Goal: Information Seeking & Learning: Learn about a topic

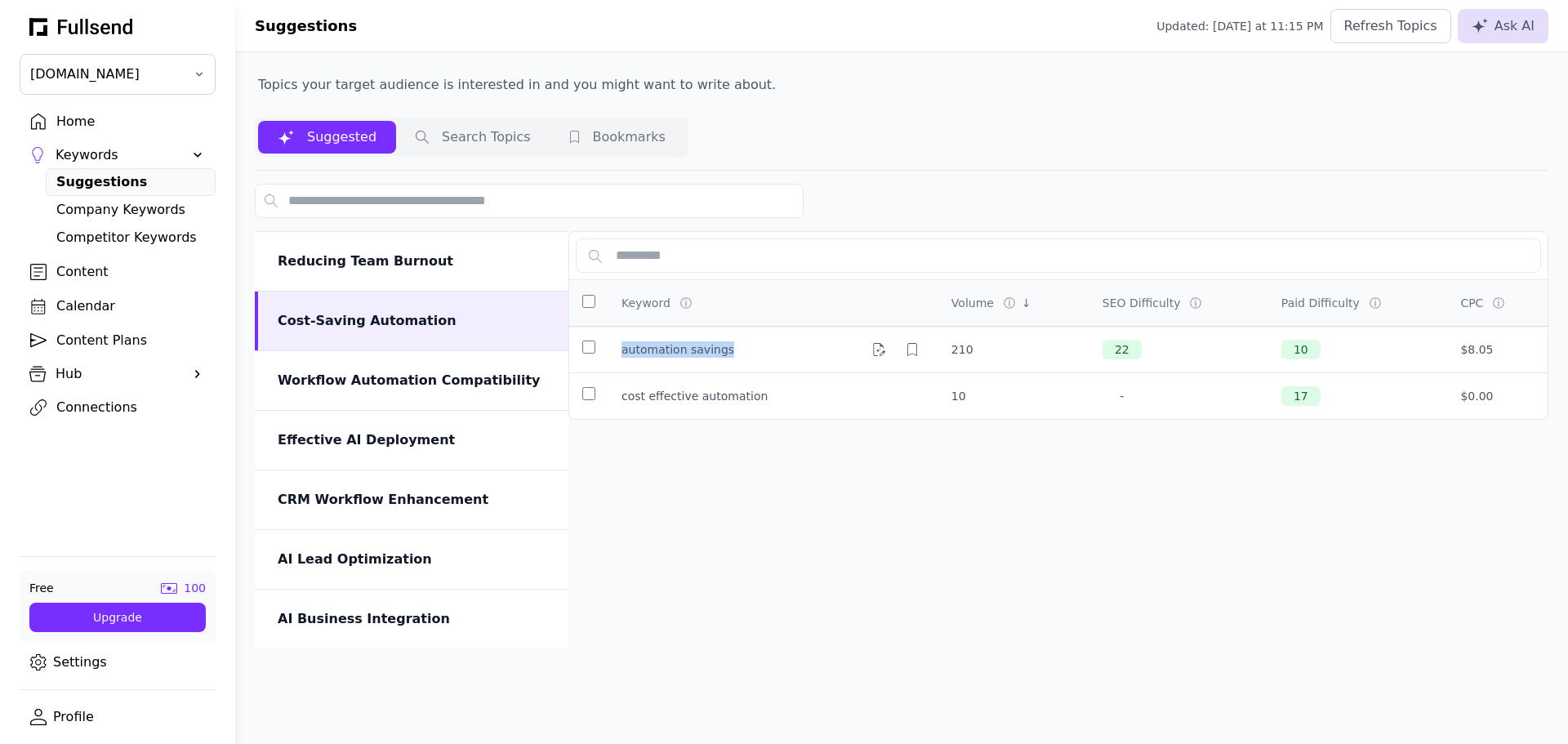
drag, startPoint x: 623, startPoint y: 349, endPoint x: 731, endPoint y: 349, distance: 108.0
click at [731, 349] on div "automation savings" at bounding box center [774, 349] width 304 height 26
copy div "automation savings"
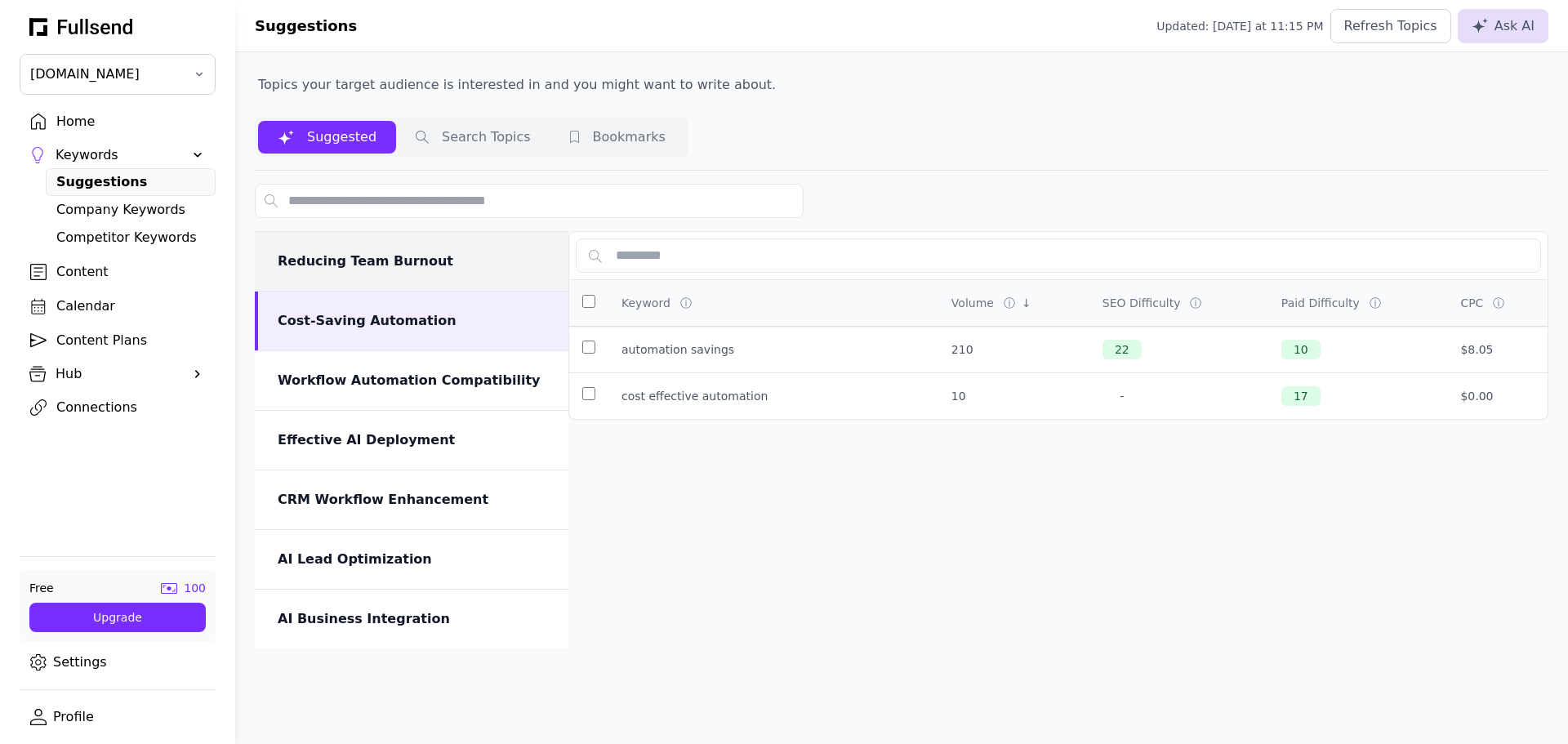
click at [423, 269] on div "Reducing Team Burnout" at bounding box center [413, 261] width 271 height 19
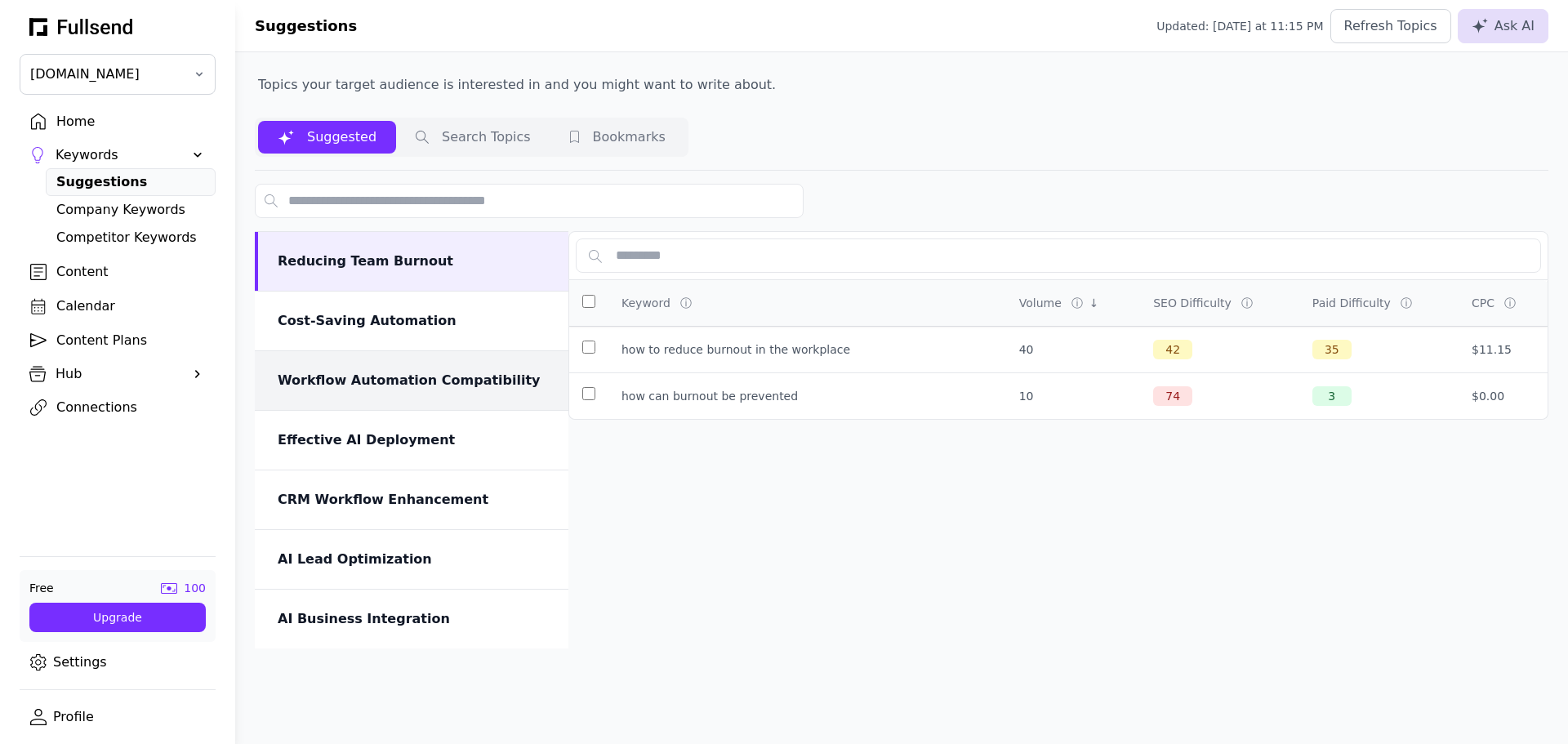
click at [420, 389] on div "Workflow Automation Compatibility" at bounding box center [413, 380] width 271 height 19
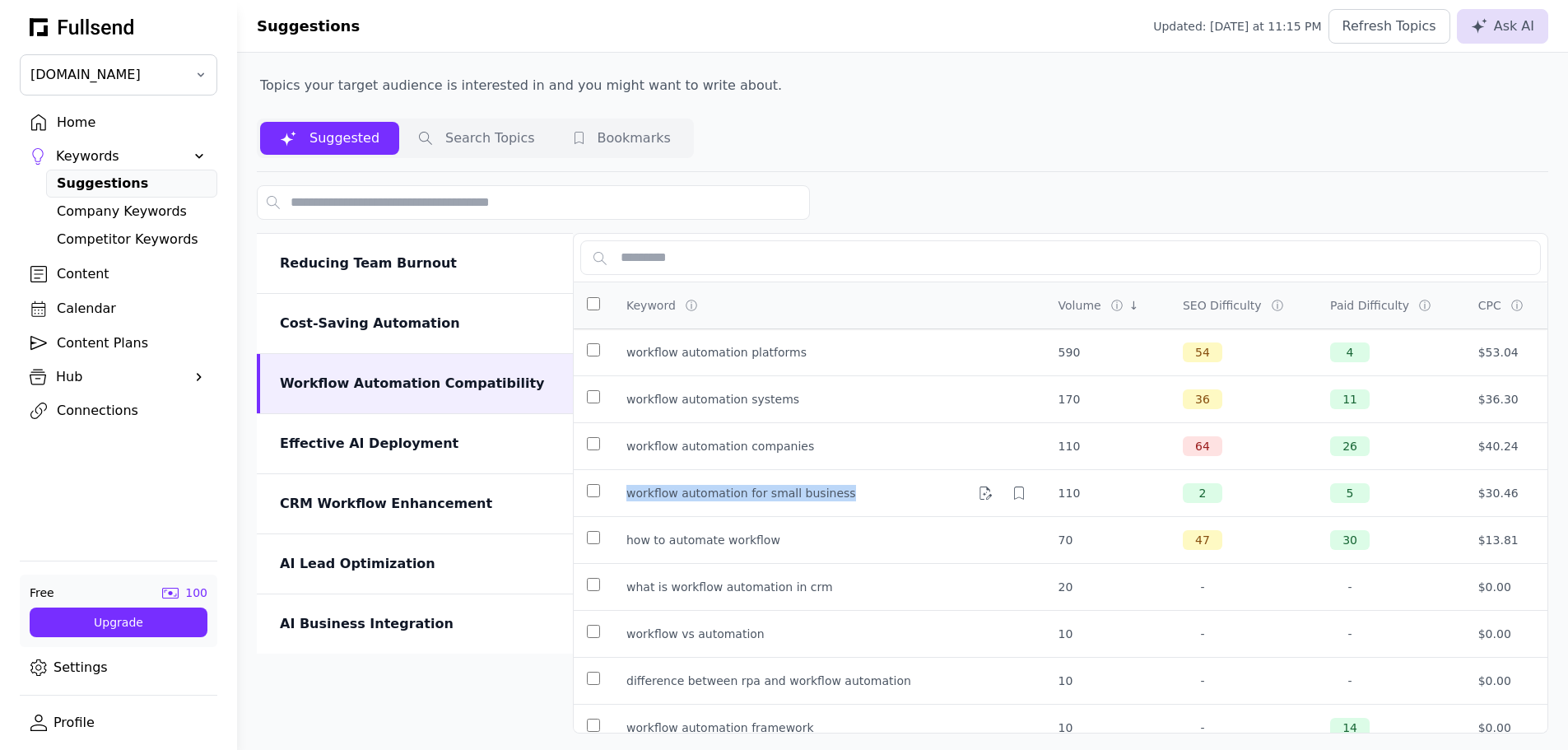
drag, startPoint x: 625, startPoint y: 496, endPoint x: 841, endPoint y: 487, distance: 216.2
click at [841, 487] on td "workflow automation for small business" at bounding box center [829, 493] width 432 height 47
copy div "workflow automation for small business"
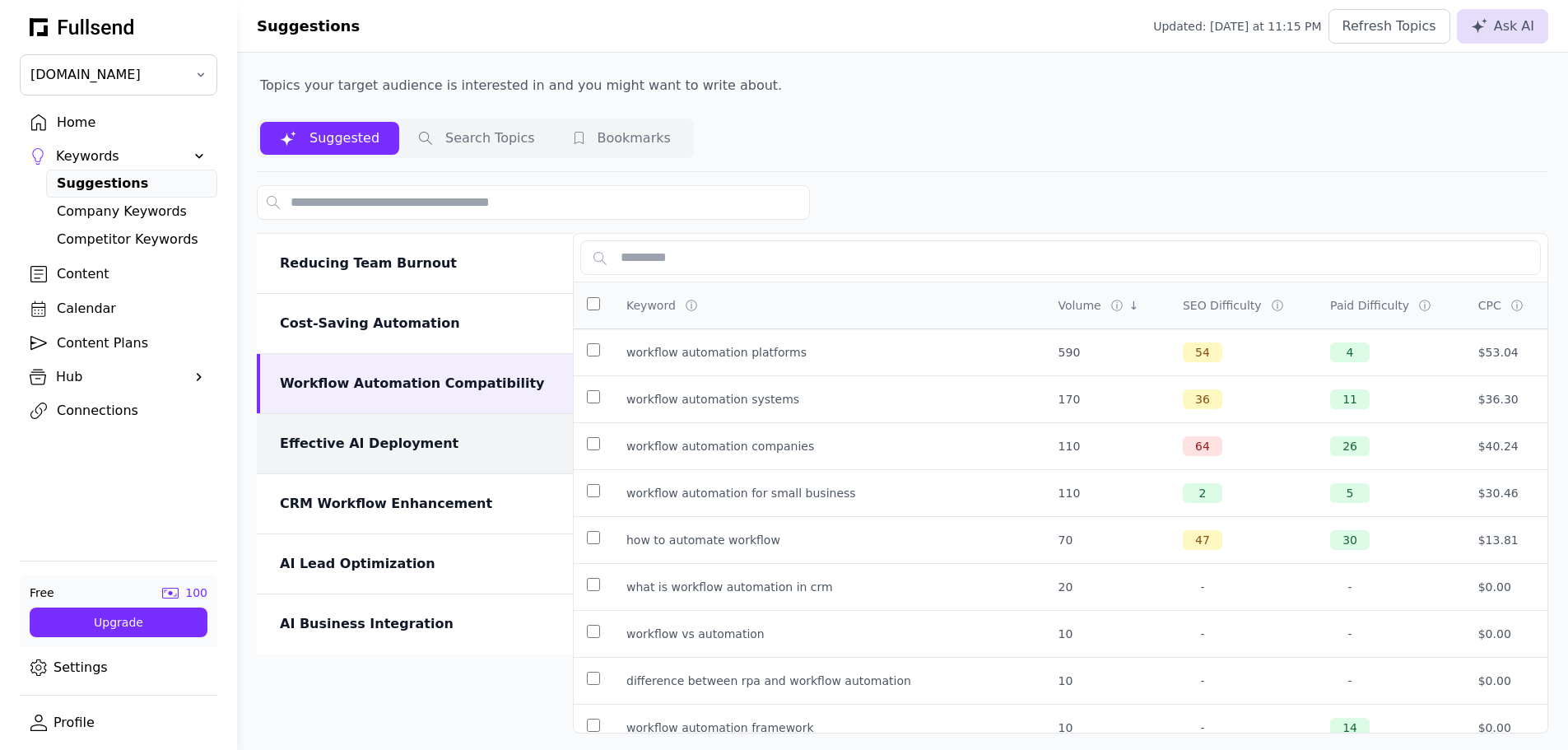
click at [367, 454] on div "Effective AI Deployment" at bounding box center [415, 443] width 316 height 59
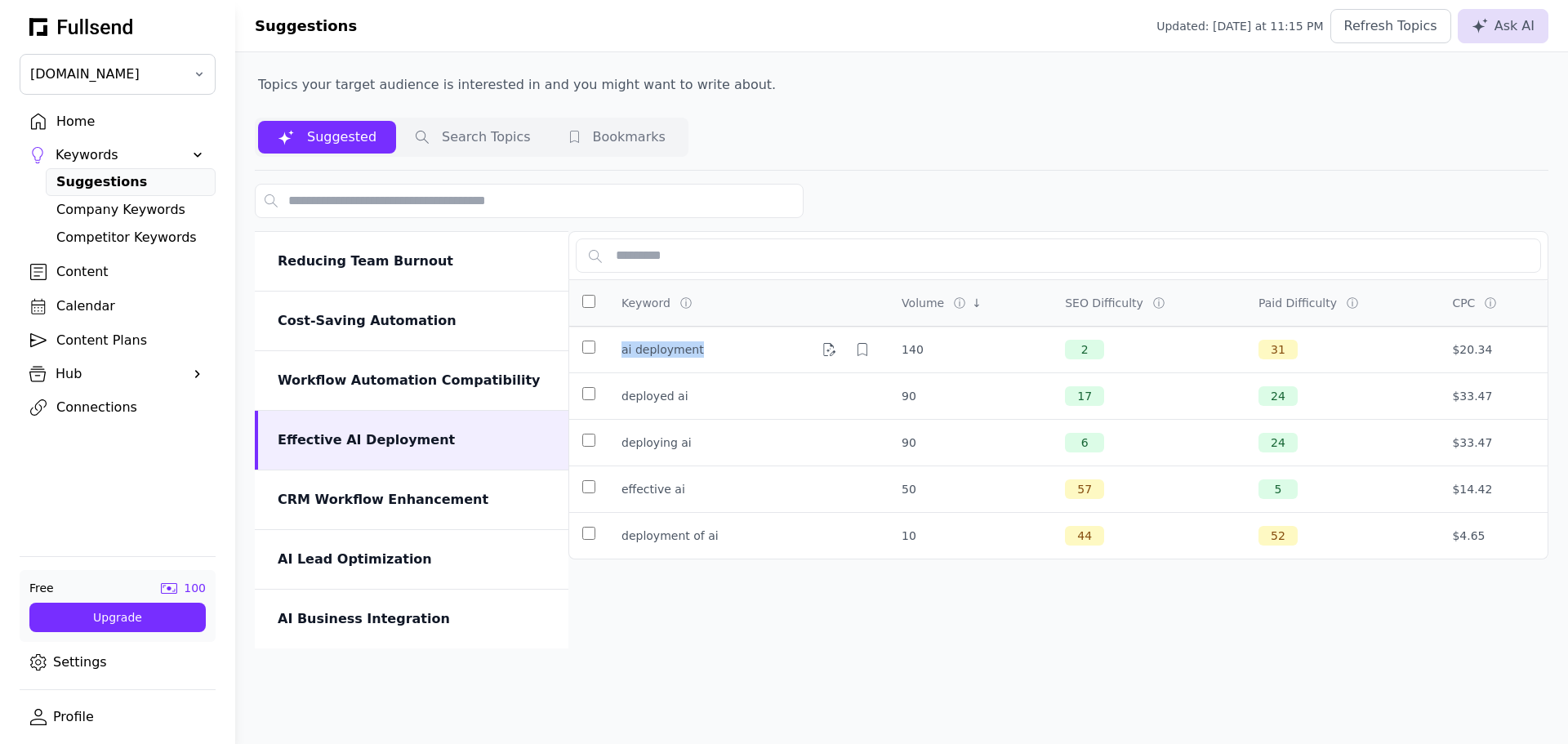
drag, startPoint x: 669, startPoint y: 350, endPoint x: 709, endPoint y: 350, distance: 40.0
click at [709, 350] on td "ai deployment" at bounding box center [748, 349] width 280 height 46
copy div "ai deployment"
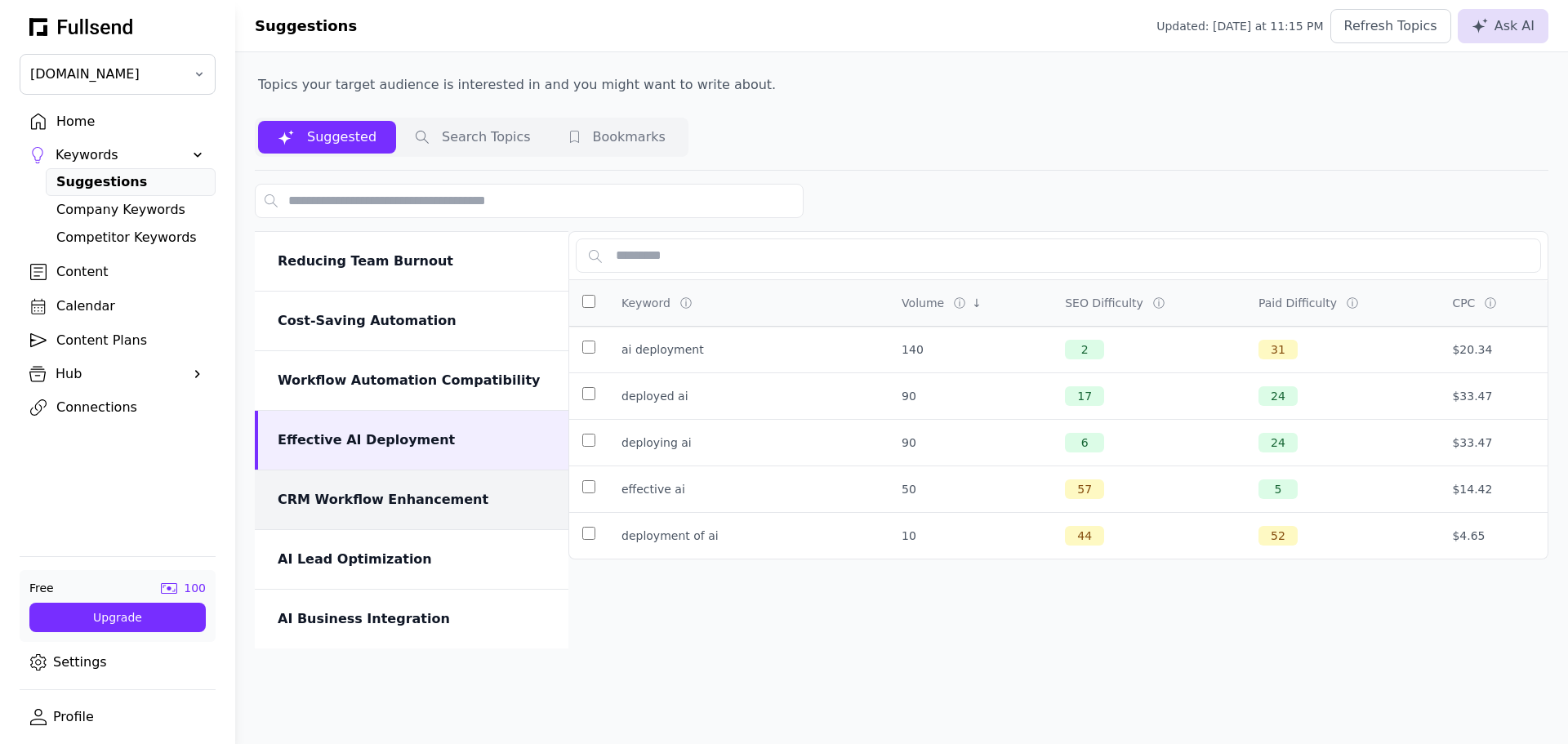
click at [423, 496] on div "CRM Workflow Enhancement" at bounding box center [413, 500] width 271 height 19
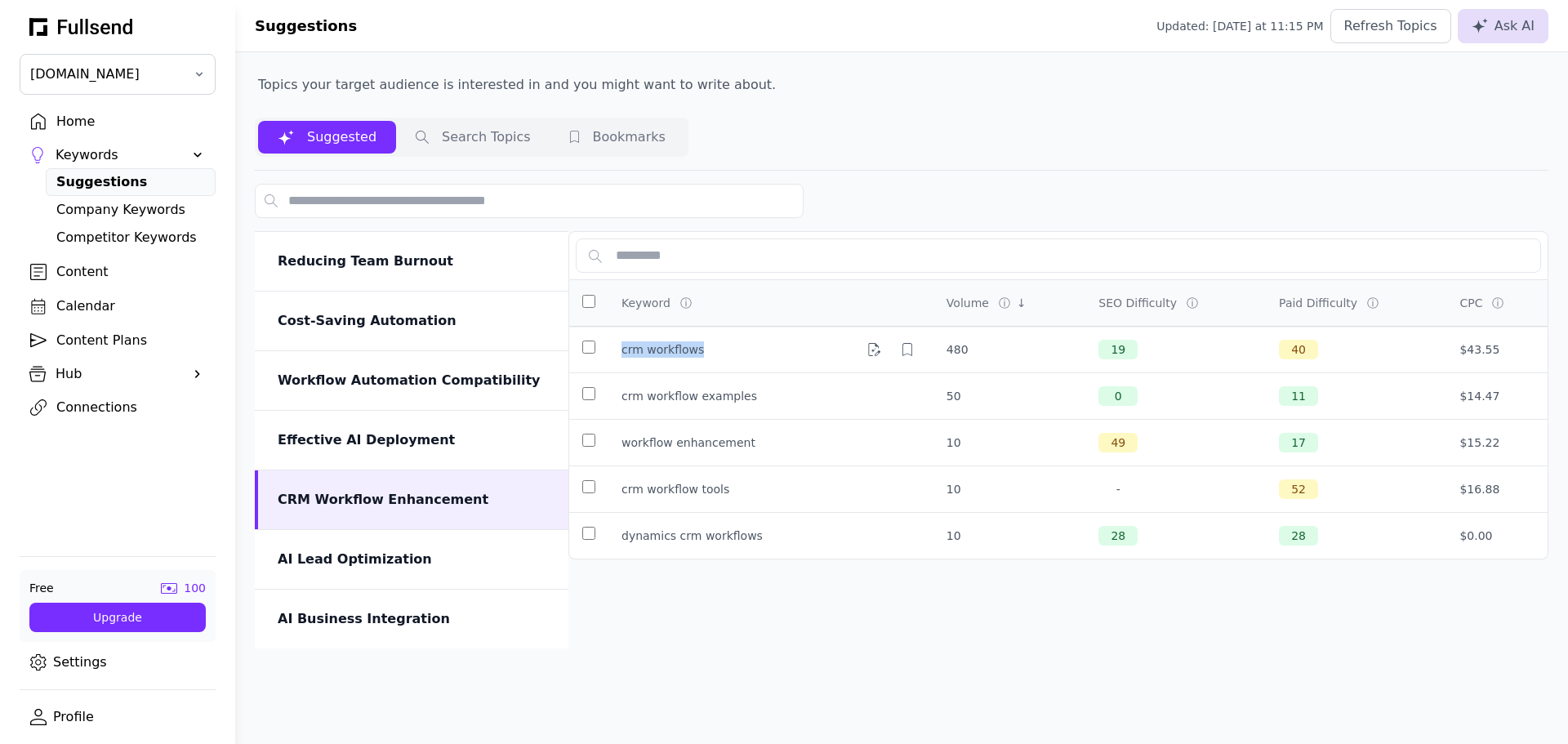
drag, startPoint x: 618, startPoint y: 353, endPoint x: 727, endPoint y: 347, distance: 109.2
click at [727, 347] on td "crm workflows" at bounding box center [771, 349] width 325 height 46
copy div "crm workflows"
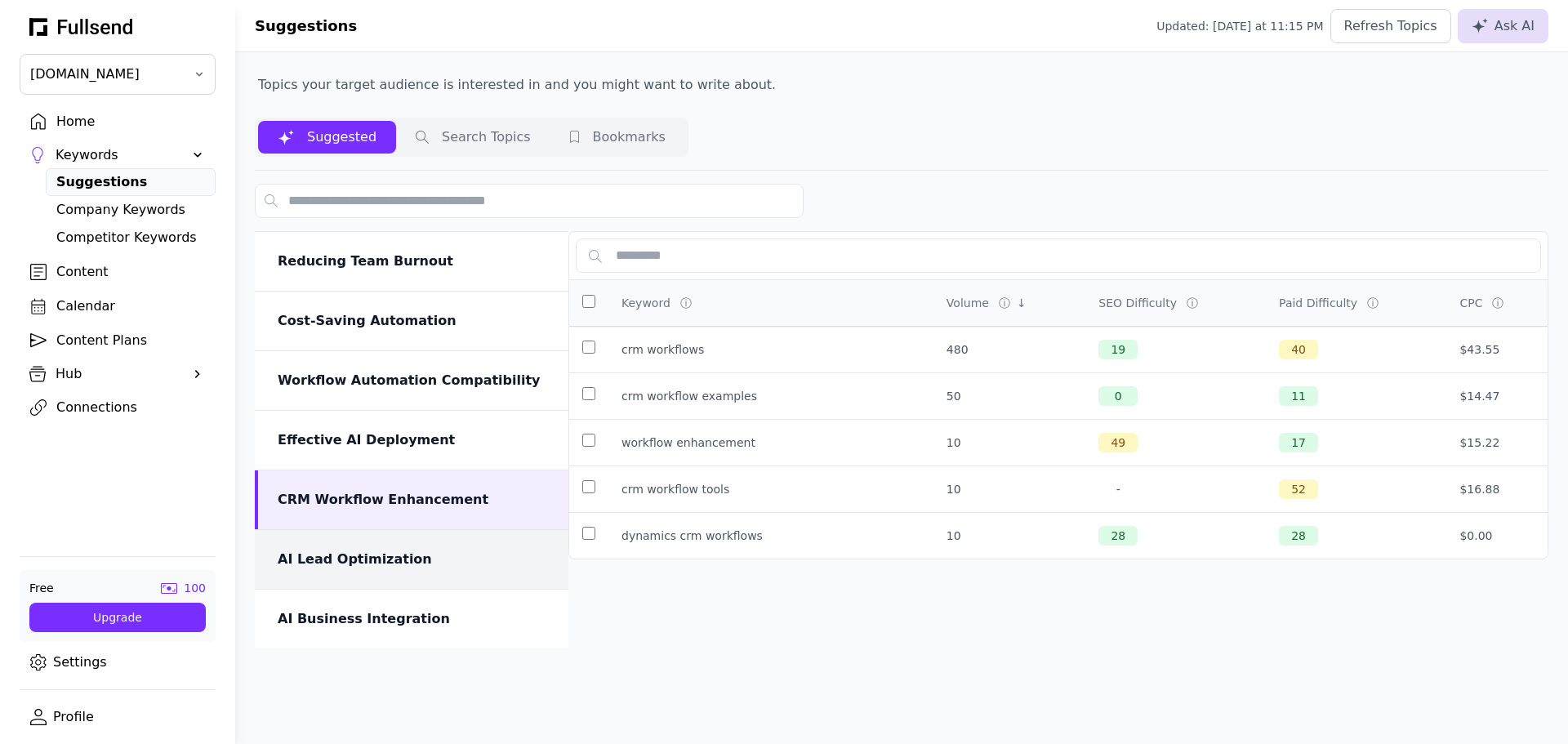
click at [369, 563] on div "AI Lead Optimization" at bounding box center [413, 559] width 271 height 19
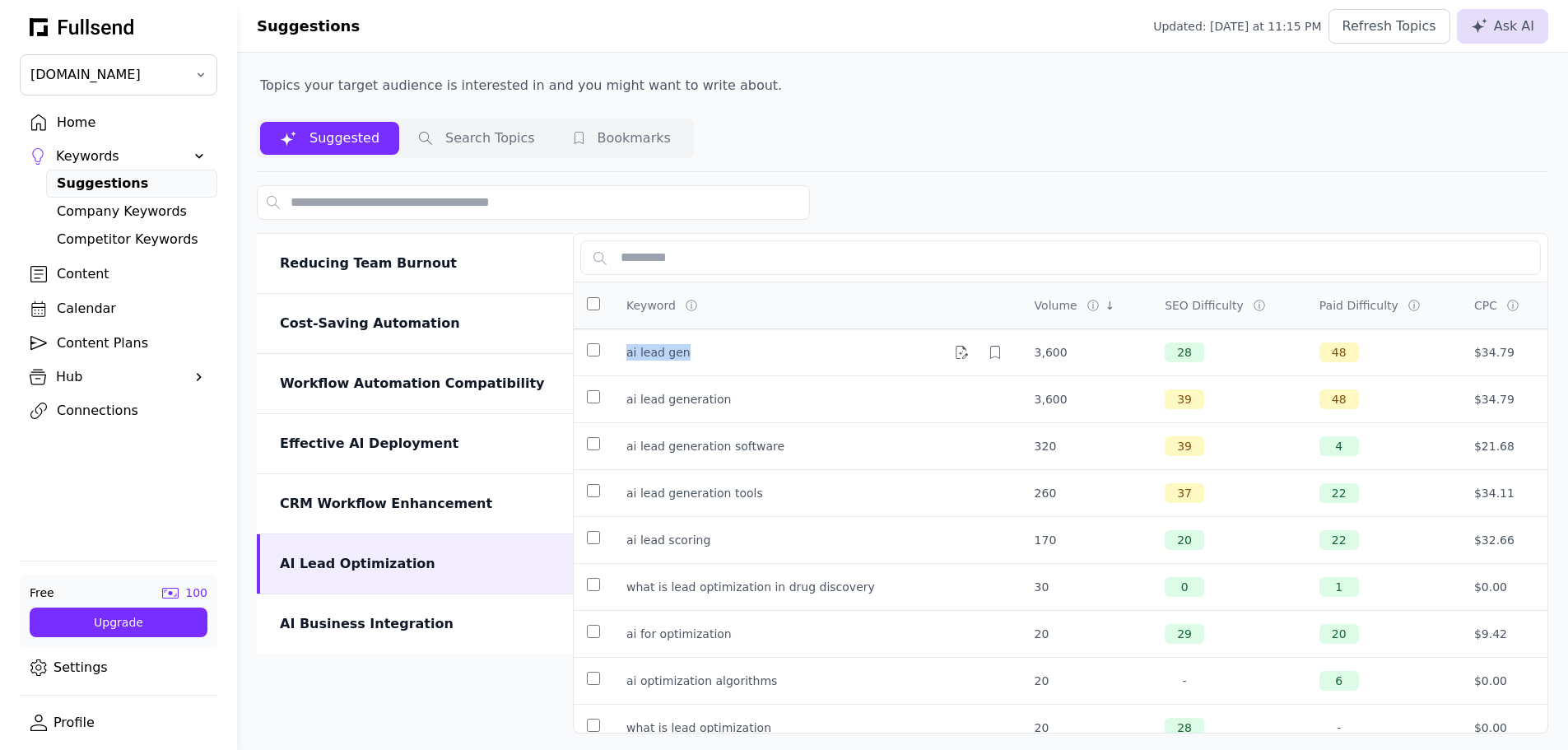
drag, startPoint x: 626, startPoint y: 356, endPoint x: 703, endPoint y: 356, distance: 77.0
click at [703, 356] on td "ai lead gen" at bounding box center [817, 352] width 408 height 47
copy div "ai lead gen"
drag, startPoint x: 626, startPoint y: 538, endPoint x: 737, endPoint y: 537, distance: 111.0
click at [737, 537] on td "ai lead scoring" at bounding box center [817, 540] width 408 height 47
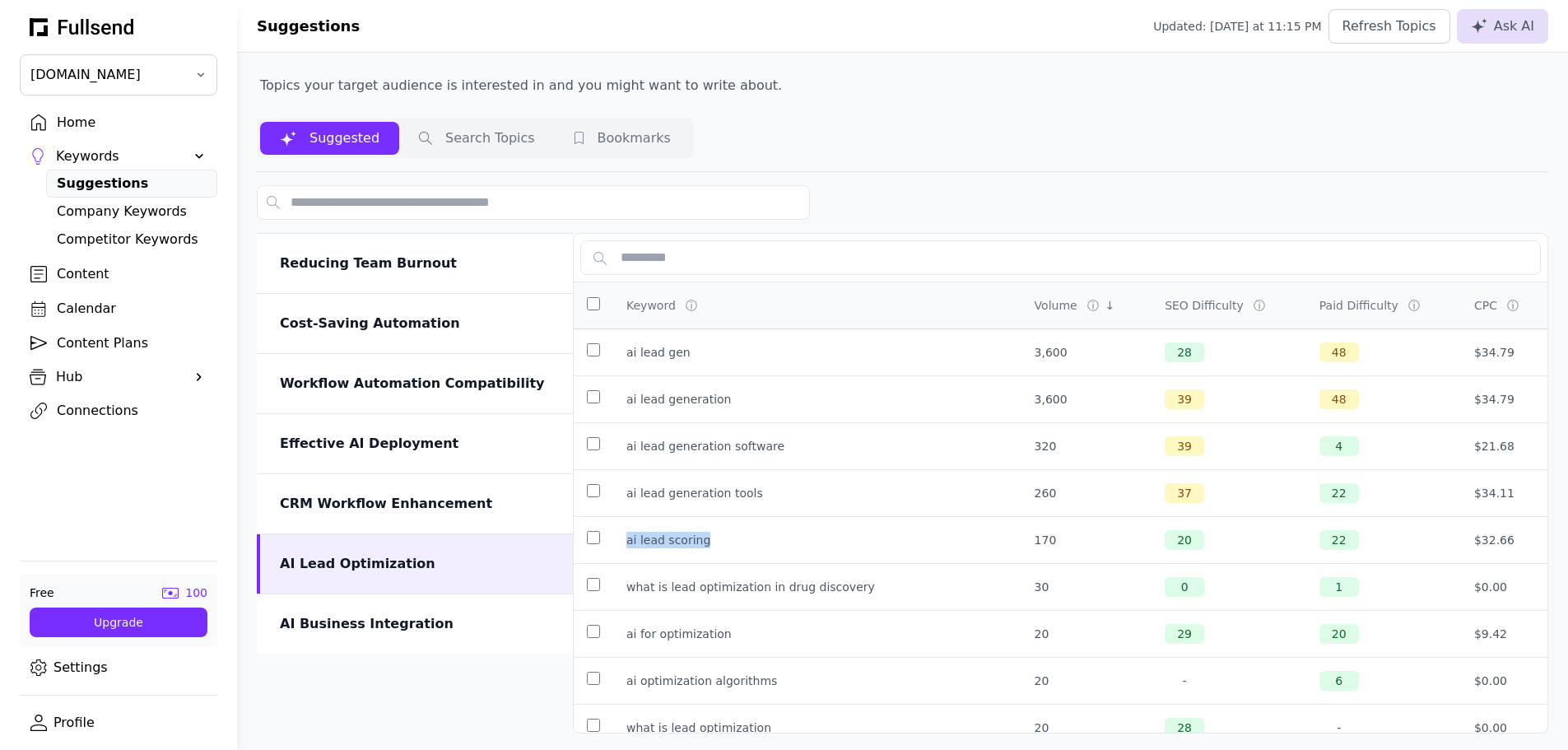
copy div "ai lead scoring"
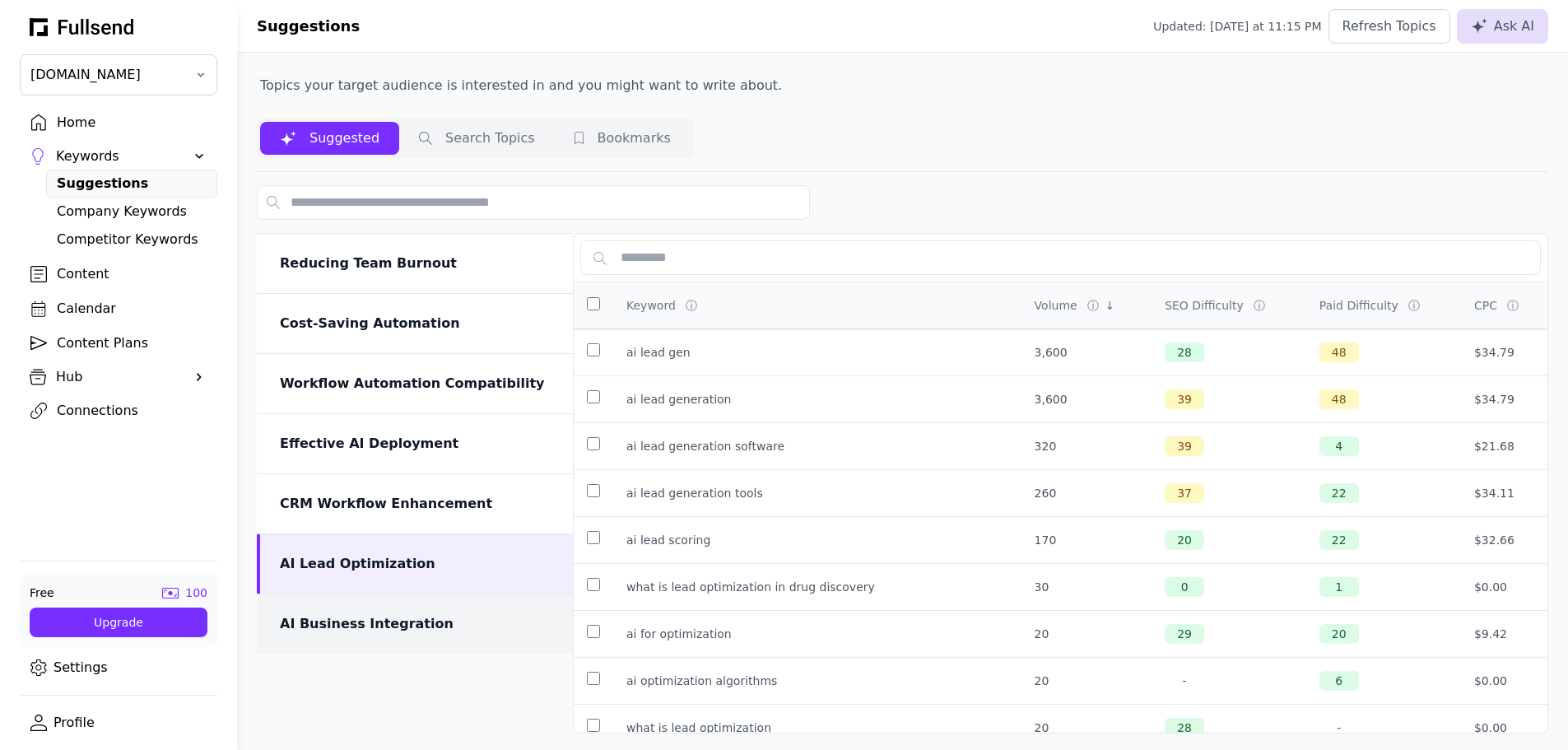
click at [392, 618] on div "AI Business Integration" at bounding box center [416, 624] width 274 height 19
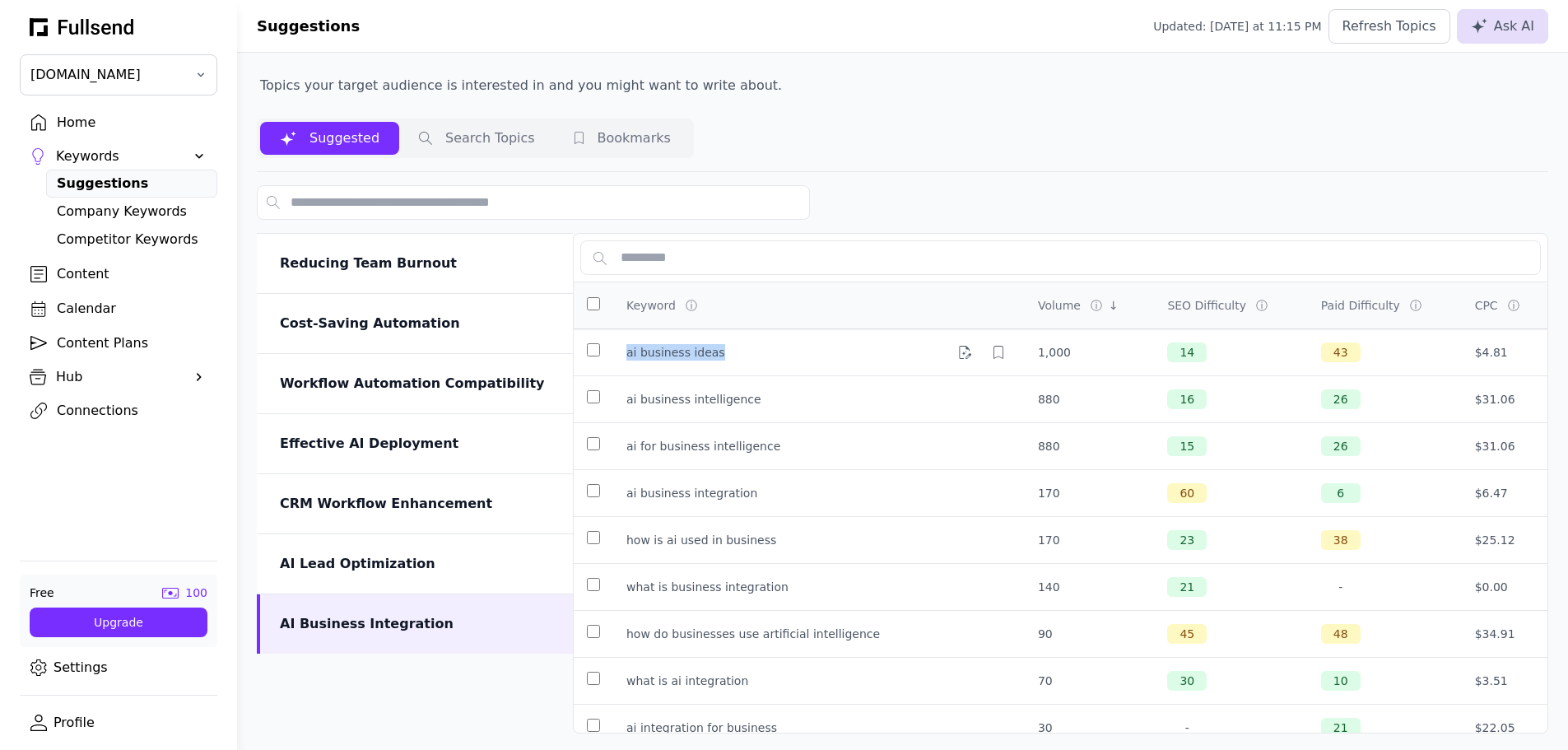
drag, startPoint x: 618, startPoint y: 352, endPoint x: 725, endPoint y: 356, distance: 107.1
click at [725, 356] on td "ai business ideas" at bounding box center [819, 352] width 411 height 47
copy div "ai business ideas"
drag, startPoint x: 709, startPoint y: 401, endPoint x: 749, endPoint y: 399, distance: 40.0
click at [749, 399] on td "ai business intelligence" at bounding box center [819, 400] width 411 height 47
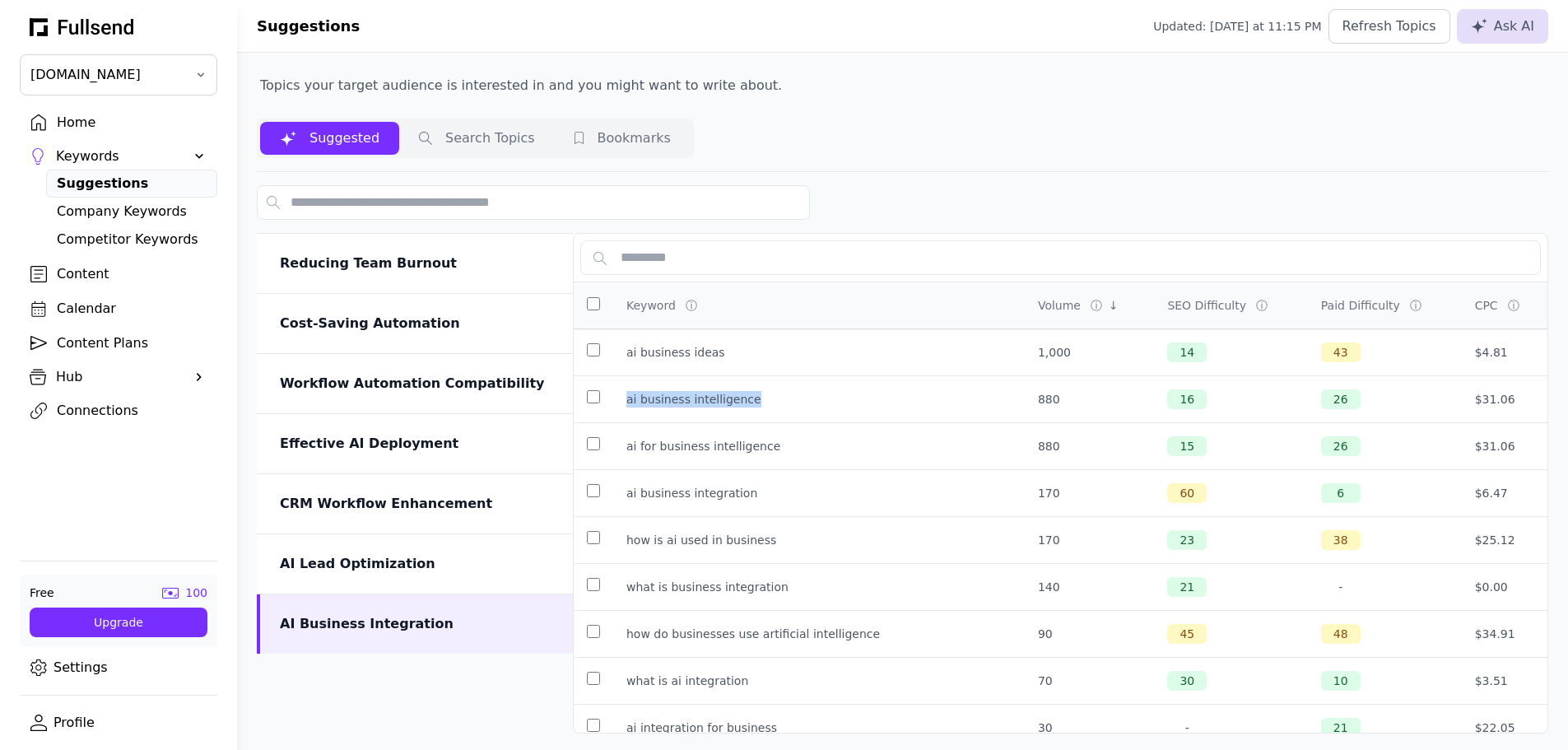
copy div "ai business intelligence"
drag, startPoint x: 626, startPoint y: 444, endPoint x: 797, endPoint y: 438, distance: 171.1
click at [797, 438] on td "ai for business intelligence" at bounding box center [819, 446] width 411 height 47
copy div "ai for business intelligence"
